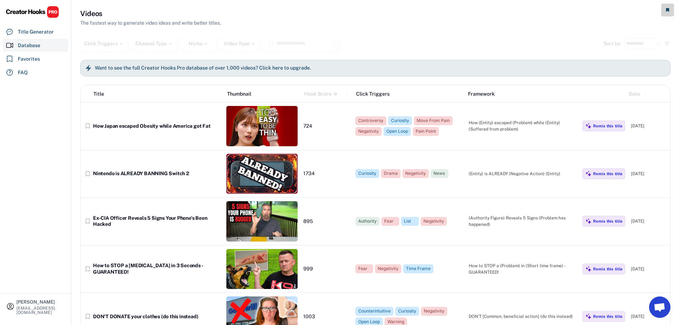
click at [109, 65] on div "Want to see the full Creator Hooks Pro database of over 1,000 videos? Click her…" at bounding box center [198, 68] width 226 height 7
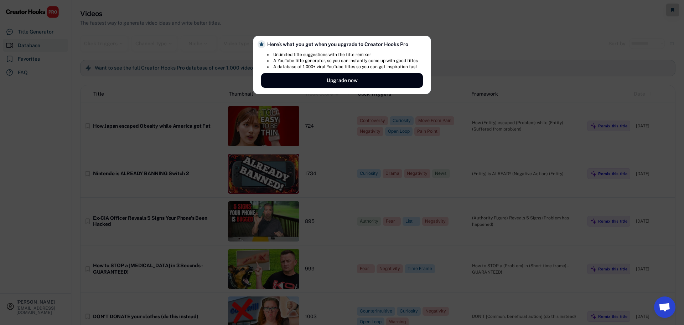
click at [384, 38] on div "Here’s what you get when you upgrade to Creator Hooks Pro Unlimited title sugge…" at bounding box center [342, 65] width 178 height 58
click at [444, 44] on div at bounding box center [342, 162] width 684 height 325
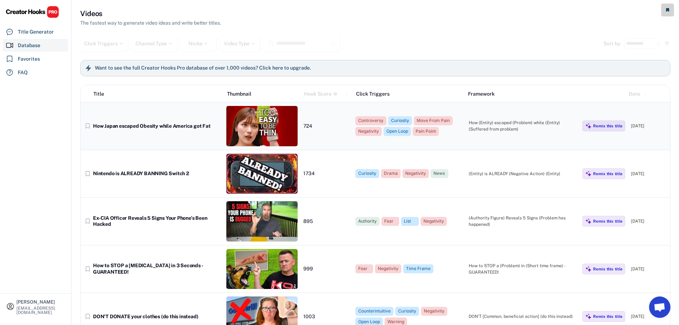
click at [284, 128] on img at bounding box center [261, 126] width 71 height 40
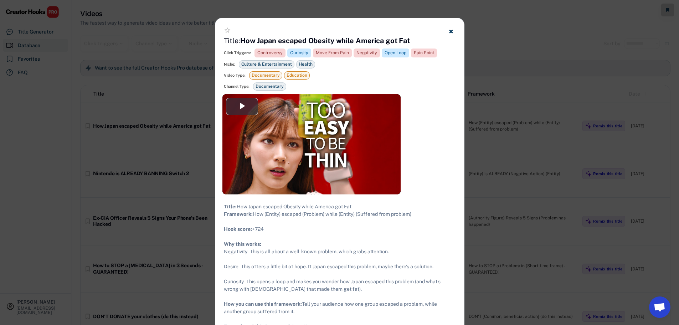
drag, startPoint x: 322, startPoint y: 124, endPoint x: 439, endPoint y: 75, distance: 127.2
click at [437, 78] on div "Video Type: Documentary Education" at bounding box center [340, 75] width 232 height 8
click at [380, 89] on div "Channel Type: Documentary" at bounding box center [340, 86] width 232 height 8
click at [355, 104] on div "Video Player" at bounding box center [311, 144] width 178 height 100
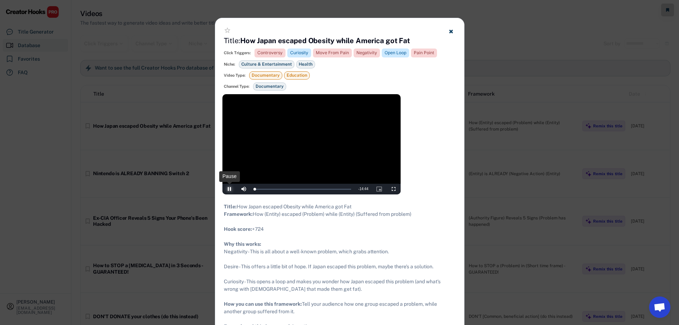
click at [225, 189] on span "Video Player" at bounding box center [229, 189] width 14 height 0
click at [452, 31] on icon at bounding box center [450, 31] width 5 height 5
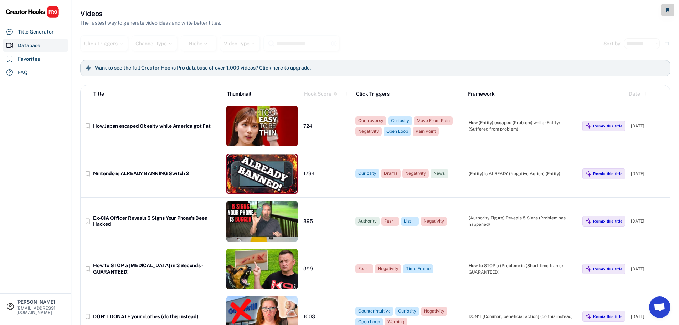
click at [33, 12] on img at bounding box center [32, 12] width 53 height 12
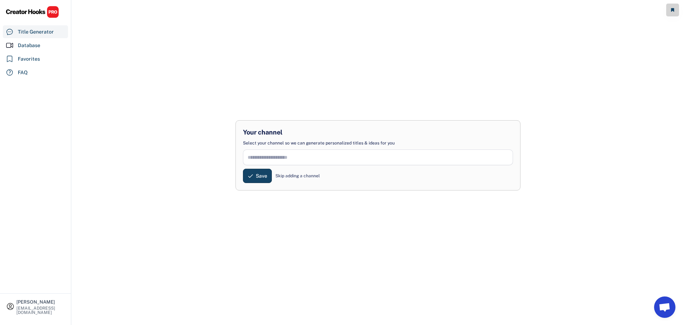
click at [279, 160] on input "input" at bounding box center [378, 157] width 270 height 16
click at [50, 47] on div "Database" at bounding box center [35, 45] width 65 height 13
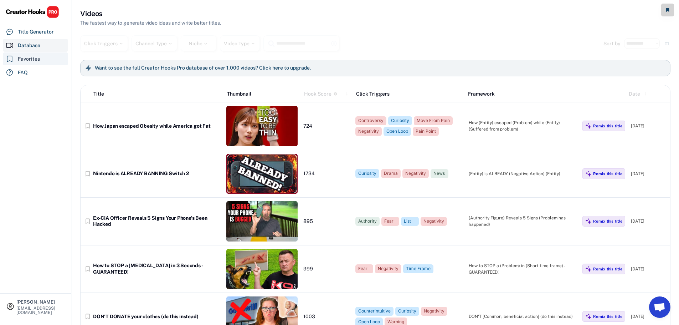
click at [46, 58] on div "Favorites" at bounding box center [35, 58] width 65 height 13
select select "******"
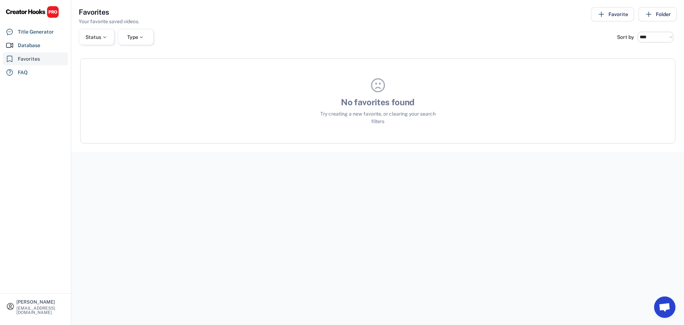
click at [47, 50] on div "Database" at bounding box center [35, 45] width 65 height 13
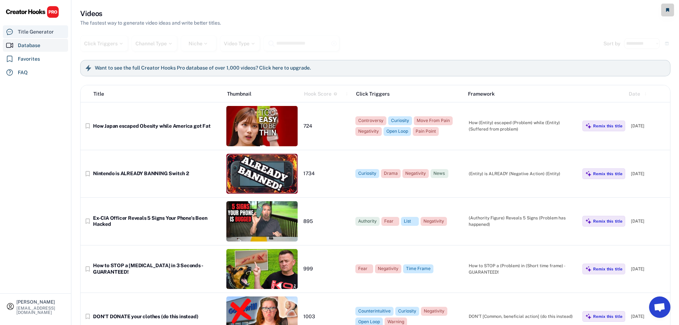
click at [50, 32] on div "Title Generator" at bounding box center [36, 31] width 36 height 7
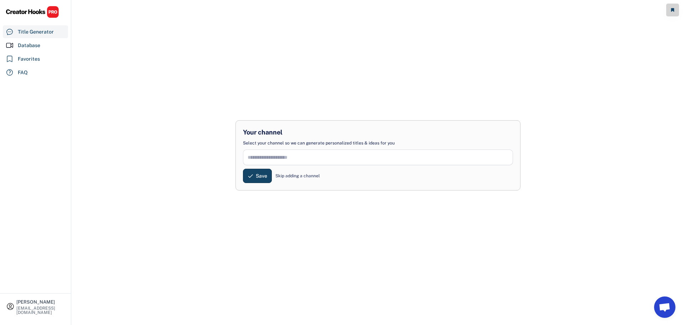
click at [291, 178] on div "Skip adding a channel" at bounding box center [298, 176] width 45 height 6
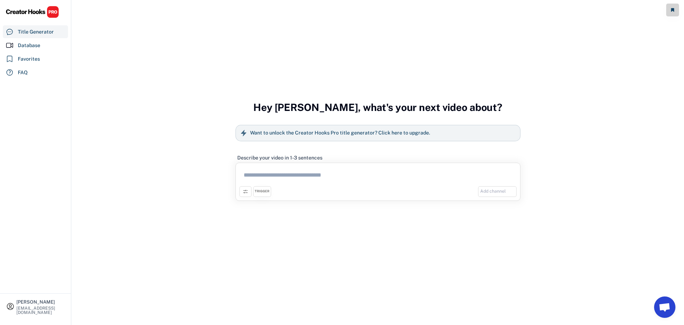
click at [32, 11] on img at bounding box center [32, 12] width 53 height 12
click at [37, 25] on div "Title Generator Database Favorites FAQ" at bounding box center [35, 42] width 71 height 73
click at [56, 10] on img at bounding box center [32, 12] width 53 height 12
click at [24, 304] on div "[PERSON_NAME]" at bounding box center [40, 301] width 48 height 5
select select "*******"
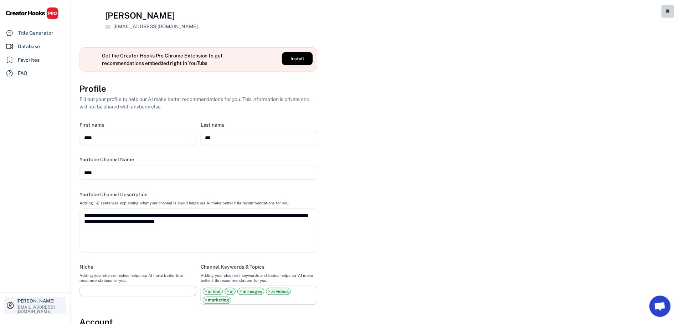
scroll to position [24, 0]
select select
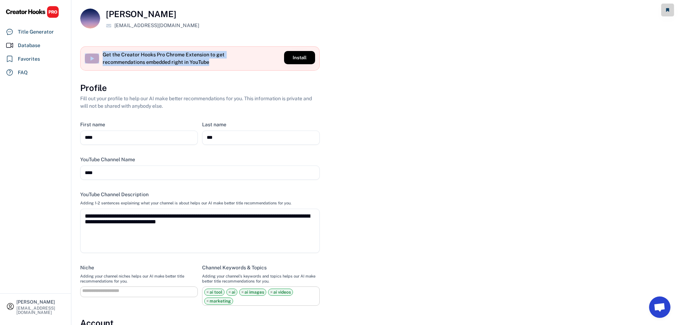
drag, startPoint x: 100, startPoint y: 52, endPoint x: 216, endPoint y: 64, distance: 116.8
click at [216, 64] on div "Get the Creator Hooks Pro Chrome Extension to get recommendations embedded righ…" at bounding box center [182, 58] width 194 height 15
click at [216, 64] on div "Get the Creator Hooks Pro Chrome Extension to get recommendations embedded righ…" at bounding box center [165, 58] width 125 height 15
drag, startPoint x: 217, startPoint y: 64, endPoint x: 97, endPoint y: 51, distance: 120.4
click at [97, 51] on div "Get the Creator Hooks Pro Chrome Extension to get recommendations embedded righ…" at bounding box center [182, 58] width 194 height 15
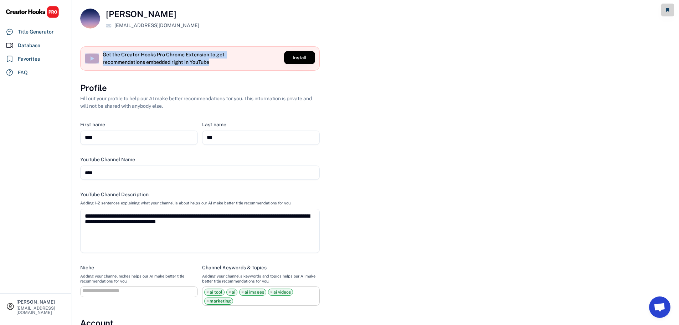
click at [97, 51] on div "Get the Creator Hooks Pro Chrome Extension to get recommendations embedded righ…" at bounding box center [182, 58] width 194 height 15
click at [286, 61] on button "Install" at bounding box center [299, 57] width 31 height 13
